Goal: Task Accomplishment & Management: Use online tool/utility

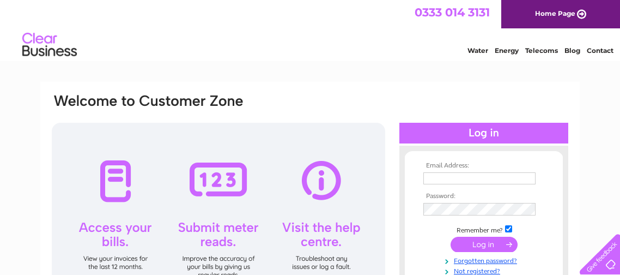
click at [476, 50] on link "Water" at bounding box center [478, 50] width 21 height 8
type input "[EMAIL_ADDRESS][DOMAIN_NAME]"
click at [458, 240] on input "submit" at bounding box center [484, 244] width 67 height 15
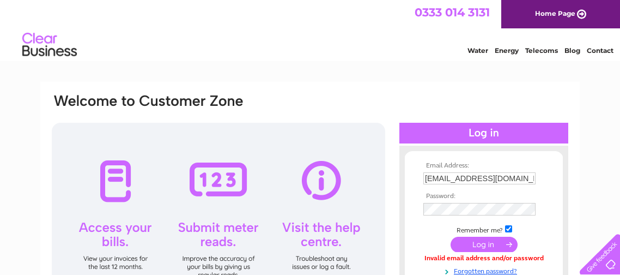
click at [446, 84] on div "Email Address: gjohnston025@gmail.com Password:" at bounding box center [310, 234] width 540 height 305
click at [508, 229] on input "checkbox" at bounding box center [508, 228] width 7 height 7
checkbox input "false"
click at [493, 244] on input "submit" at bounding box center [484, 244] width 67 height 15
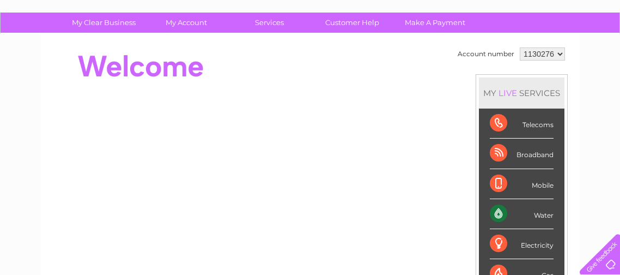
scroll to position [73, 0]
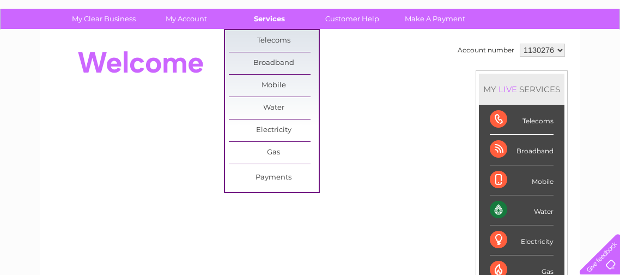
click at [274, 15] on link "Services" at bounding box center [270, 19] width 90 height 20
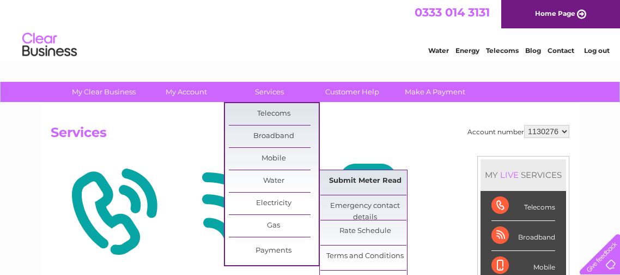
click at [352, 178] on link "Submit Meter Read" at bounding box center [366, 181] width 90 height 22
click at [375, 176] on link "Submit Meter Read" at bounding box center [366, 181] width 90 height 22
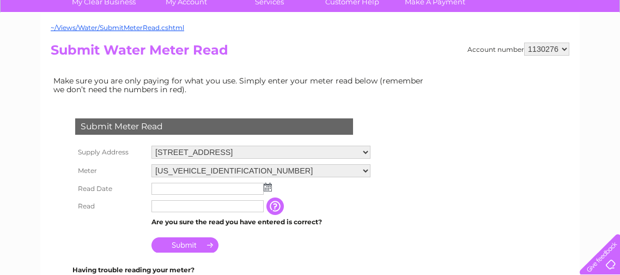
scroll to position [92, 0]
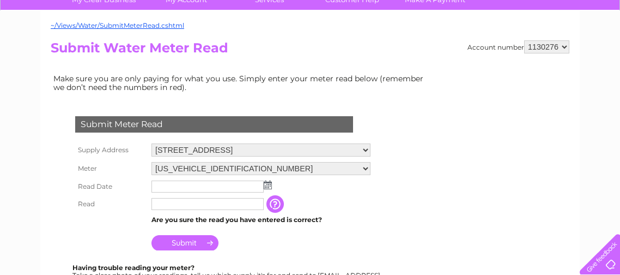
click at [267, 185] on img at bounding box center [268, 184] width 8 height 9
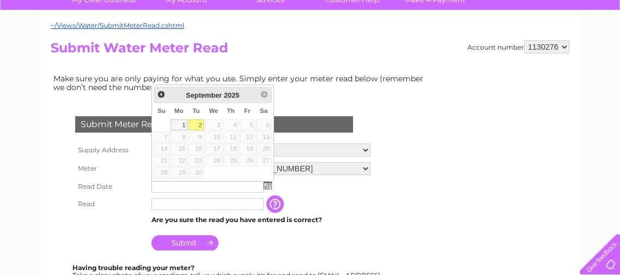
click at [199, 123] on link "2" at bounding box center [196, 124] width 15 height 11
type input "2025/09/02"
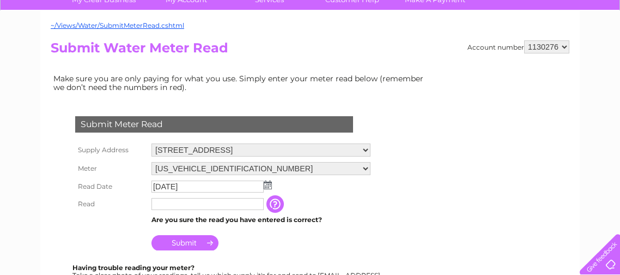
click at [199, 123] on div "Submit Meter Read" at bounding box center [214, 124] width 278 height 16
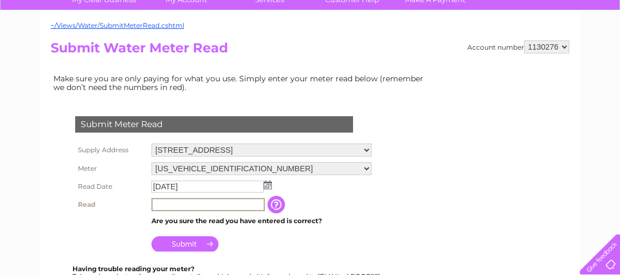
click at [165, 206] on input "text" at bounding box center [208, 204] width 113 height 13
click at [173, 202] on input "1250" at bounding box center [208, 204] width 113 height 13
type input "1240"
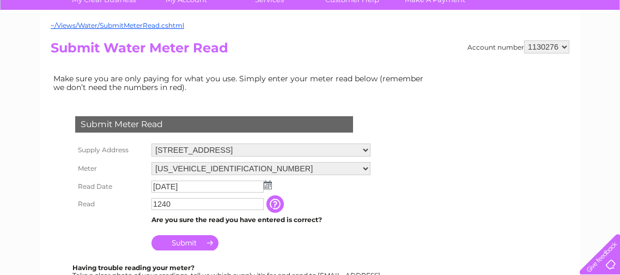
click at [168, 243] on input "Submit" at bounding box center [185, 242] width 67 height 15
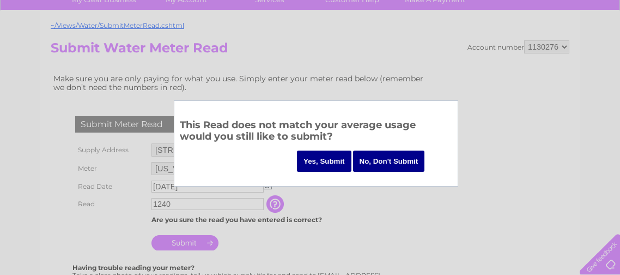
click at [337, 160] on input "Yes, Submit" at bounding box center [324, 160] width 55 height 21
